Goal: Entertainment & Leisure: Consume media (video, audio)

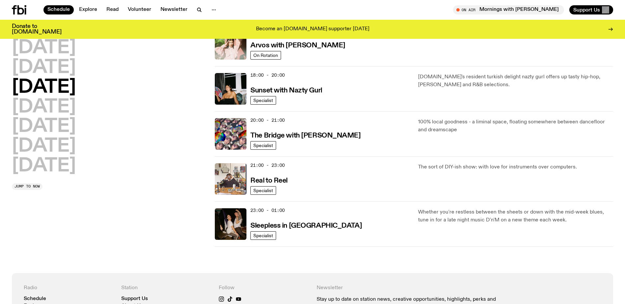
scroll to position [262, 0]
click at [61, 67] on h2 "[DATE]" at bounding box center [44, 68] width 64 height 18
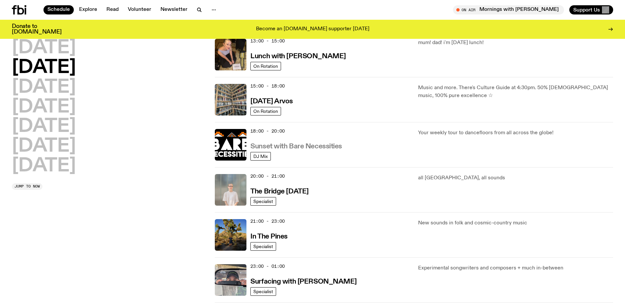
scroll to position [216, 0]
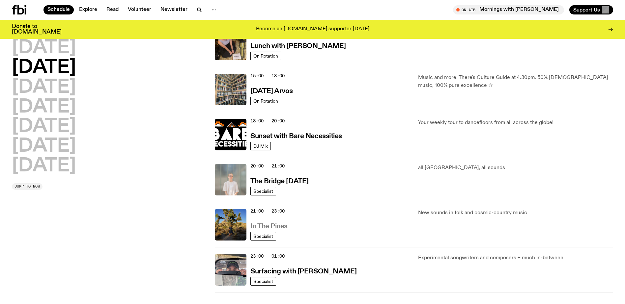
click at [261, 226] on h3 "In The Pines" at bounding box center [268, 226] width 37 height 7
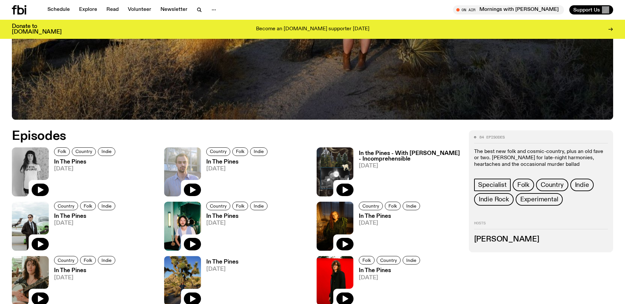
scroll to position [328, 0]
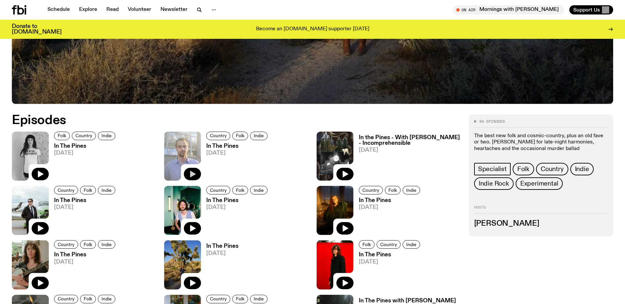
click at [192, 173] on icon "button" at bounding box center [193, 174] width 6 height 7
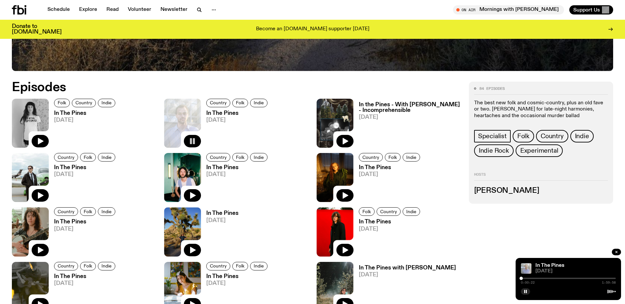
scroll to position [394, 0]
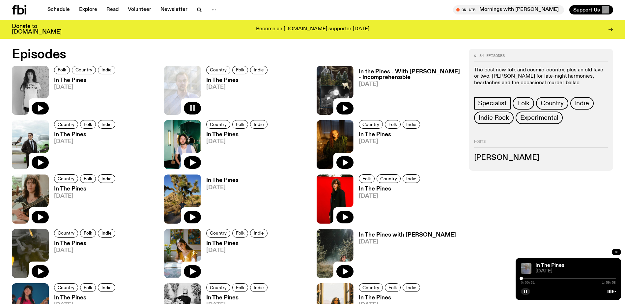
click at [525, 269] on img at bounding box center [526, 269] width 11 height 11
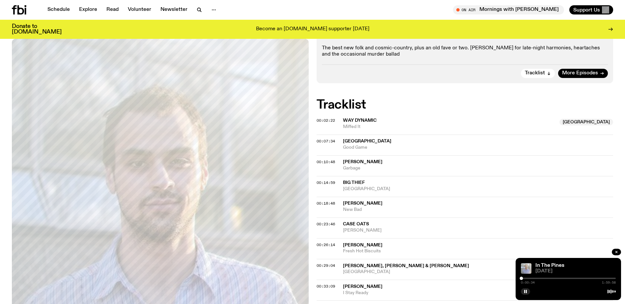
scroll to position [130, 0]
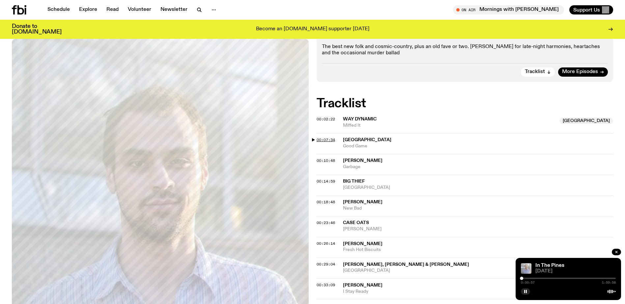
click at [329, 140] on span "00:07:34" at bounding box center [326, 139] width 18 height 5
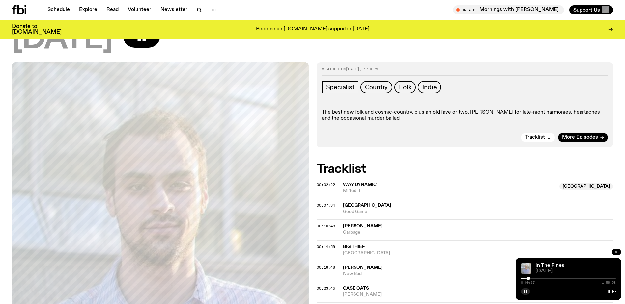
scroll to position [65, 0]
click at [349, 244] on span "Big Thief" at bounding box center [354, 246] width 22 height 5
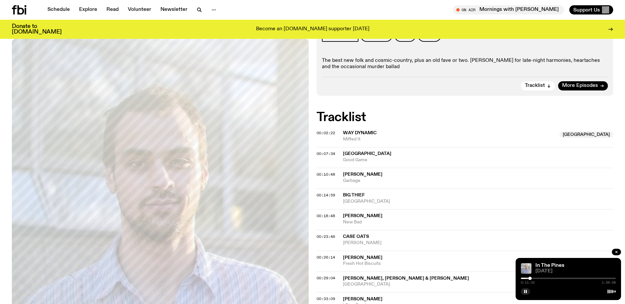
scroll to position [131, 0]
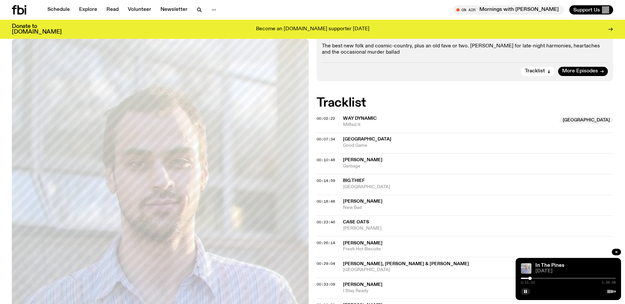
click at [350, 179] on span "Big Thief" at bounding box center [354, 181] width 22 height 5
click at [321, 160] on span "00:10:48" at bounding box center [326, 160] width 18 height 5
click at [322, 182] on span "00:14:59" at bounding box center [326, 180] width 18 height 5
click at [317, 179] on button "00:14:59" at bounding box center [326, 181] width 18 height 4
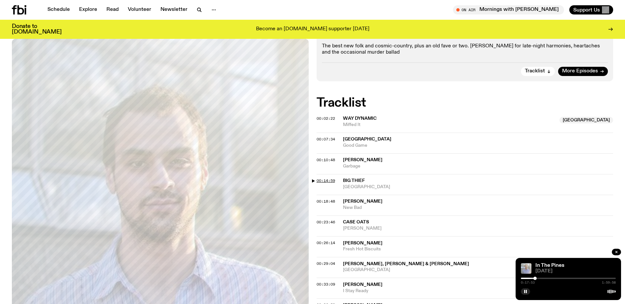
click at [317, 179] on button "00:14:59" at bounding box center [326, 181] width 18 height 4
click at [324, 203] on span "00:18:48" at bounding box center [326, 201] width 18 height 5
click at [325, 222] on span "00:23:46" at bounding box center [326, 222] width 18 height 5
click at [327, 244] on span "00:26:14" at bounding box center [326, 243] width 18 height 5
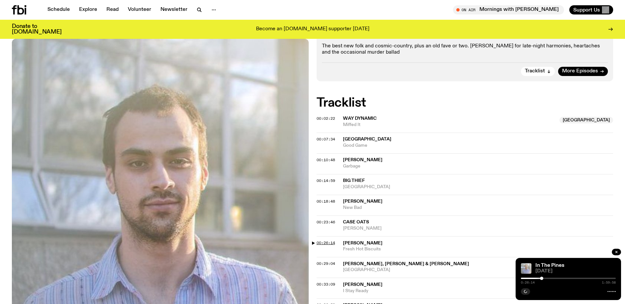
click at [326, 244] on span "00:26:14" at bounding box center [326, 243] width 18 height 5
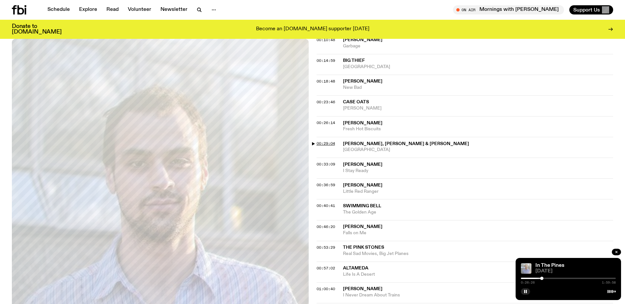
scroll to position [263, 0]
